Goal: Find contact information: Find contact information

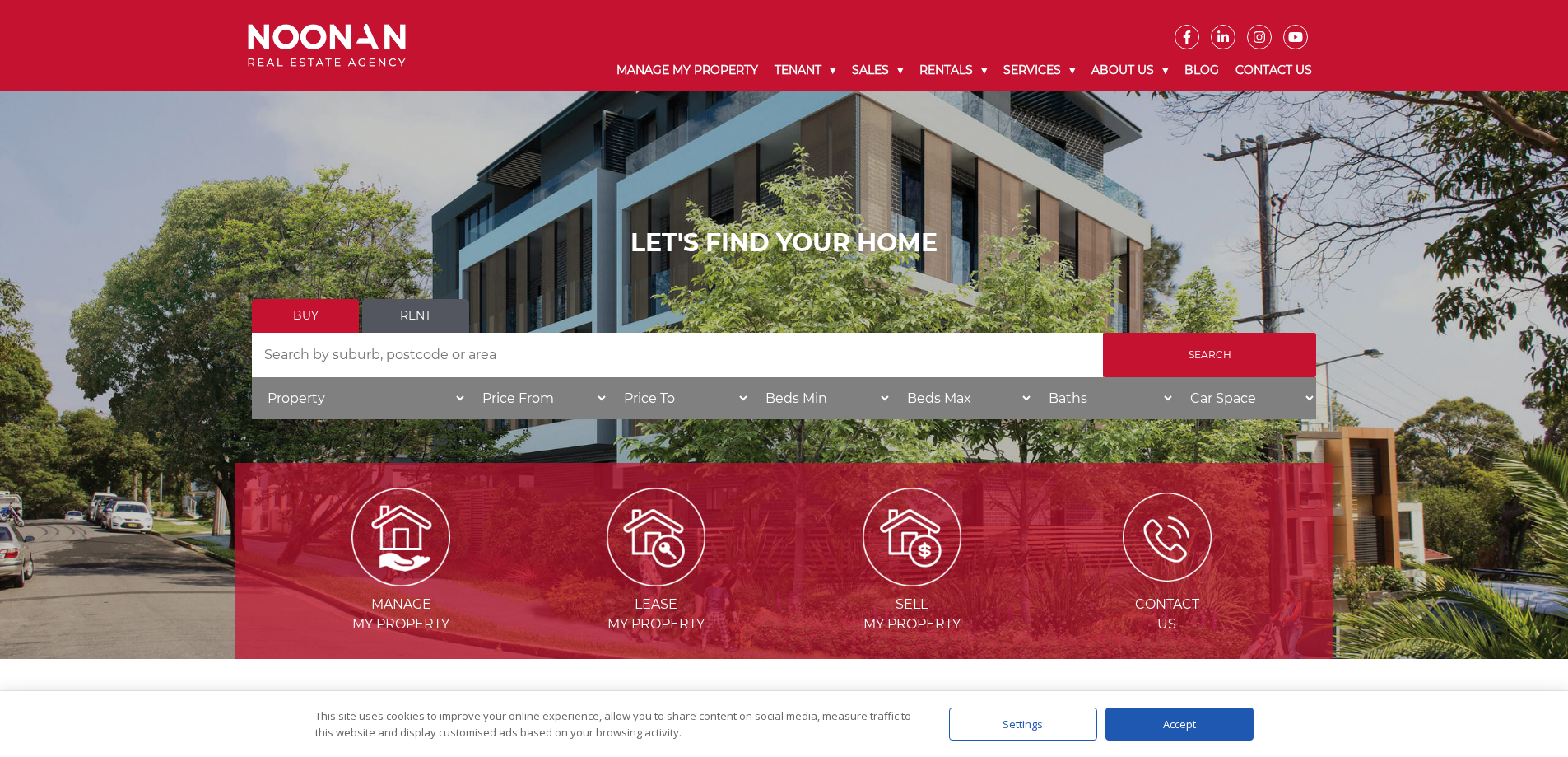
click at [1184, 535] on img at bounding box center [1167, 537] width 89 height 89
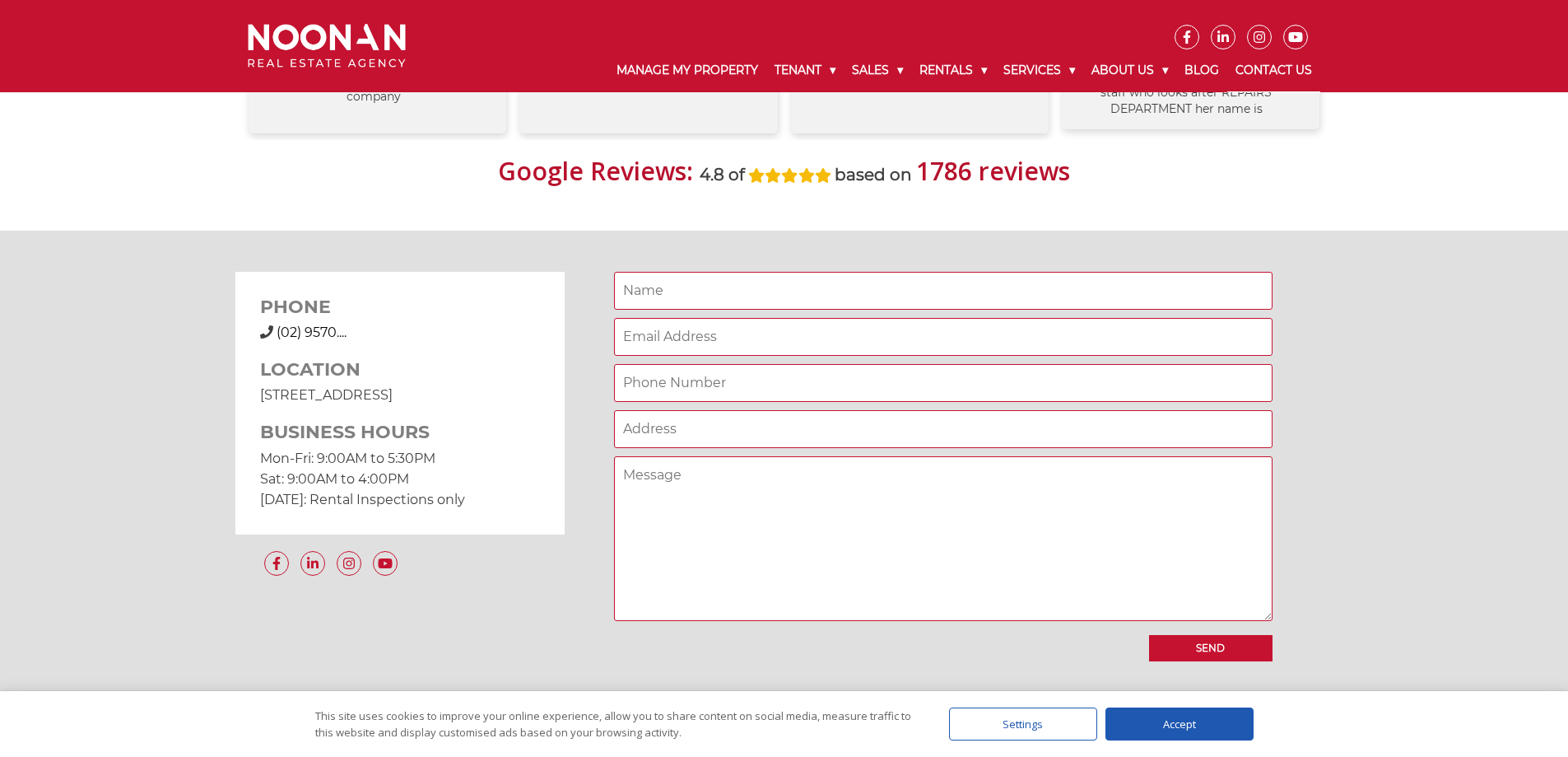
scroll to position [1153, 0]
click at [318, 330] on span "(02) 9570...." at bounding box center [311, 334] width 70 height 16
